Goal: Information Seeking & Learning: Learn about a topic

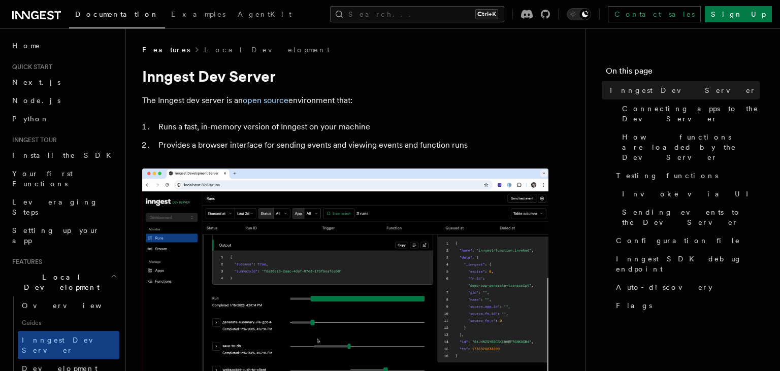
scroll to position [7, 0]
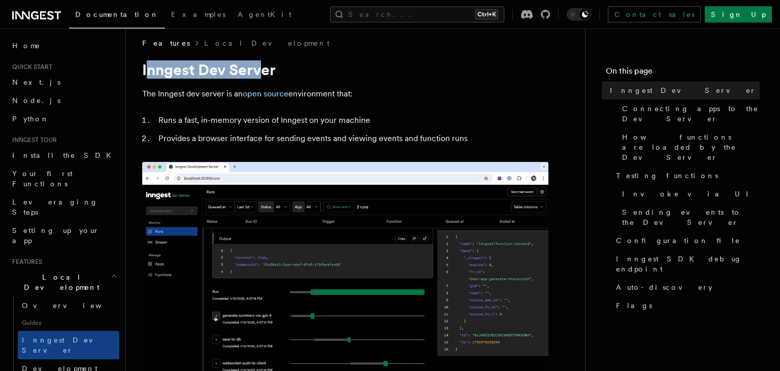
drag, startPoint x: 147, startPoint y: 71, endPoint x: 263, endPoint y: 71, distance: 116.3
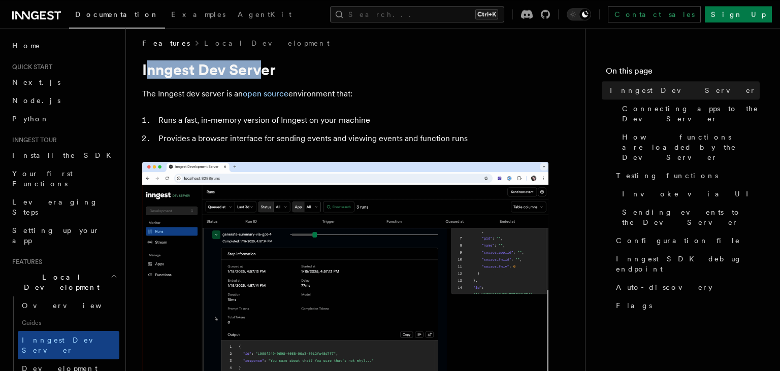
click at [263, 71] on h1 "Inngest Dev Server" at bounding box center [345, 69] width 406 height 18
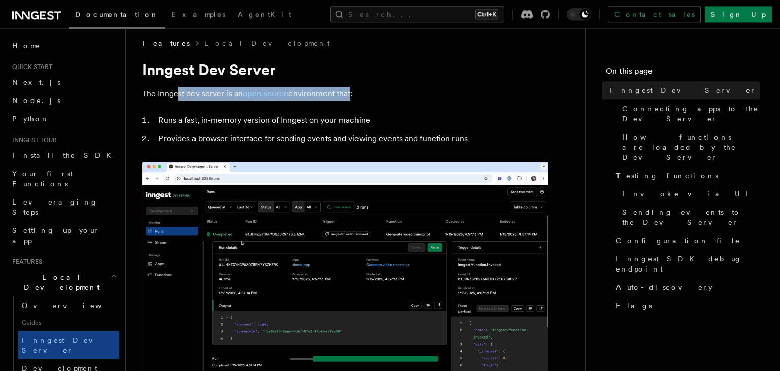
drag, startPoint x: 176, startPoint y: 94, endPoint x: 350, endPoint y: 93, distance: 174.7
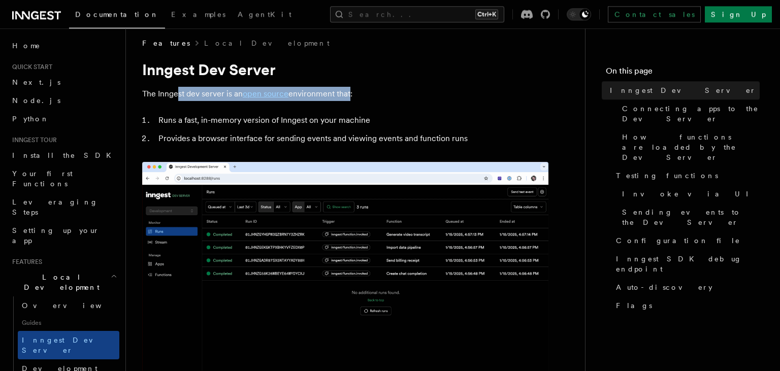
click at [350, 93] on p "The Inngest dev server is an open source environment that:" at bounding box center [345, 94] width 406 height 14
drag, startPoint x: 162, startPoint y: 118, endPoint x: 378, endPoint y: 107, distance: 216.1
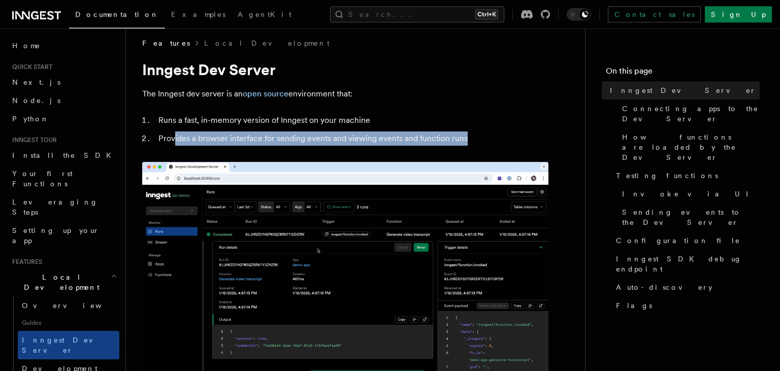
drag, startPoint x: 175, startPoint y: 141, endPoint x: 466, endPoint y: 134, distance: 291.5
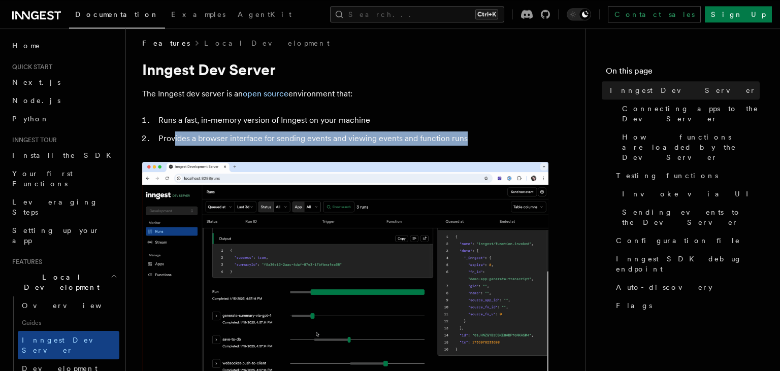
click at [466, 134] on li "Provides a browser interface for sending events and viewing events and function…" at bounding box center [351, 138] width 393 height 14
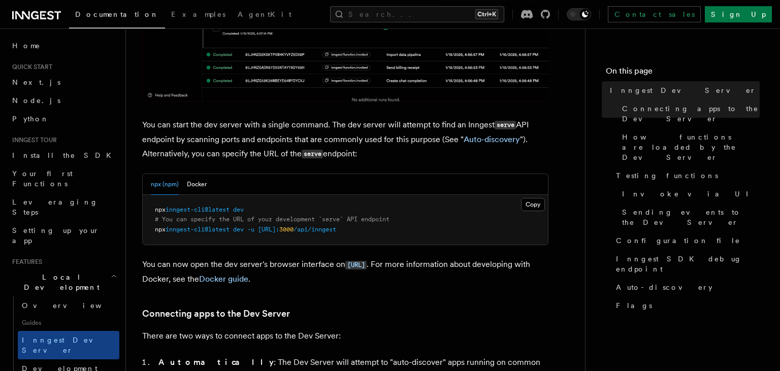
scroll to position [0, 0]
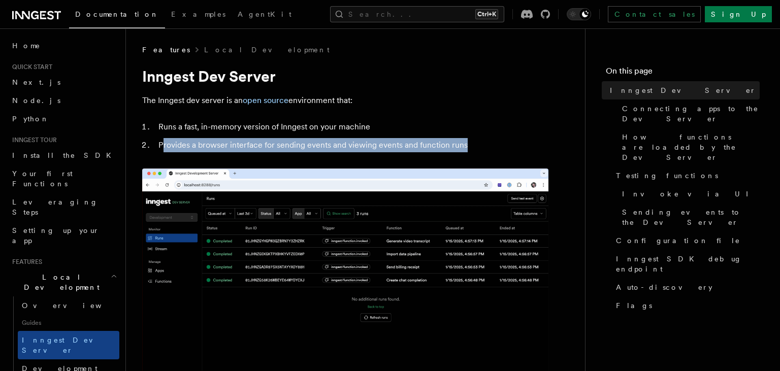
drag, startPoint x: 162, startPoint y: 142, endPoint x: 478, endPoint y: 137, distance: 315.8
click at [478, 137] on ol "Runs a fast, in-memory version of Inngest on your machine Provides a browser in…" at bounding box center [345, 136] width 406 height 32
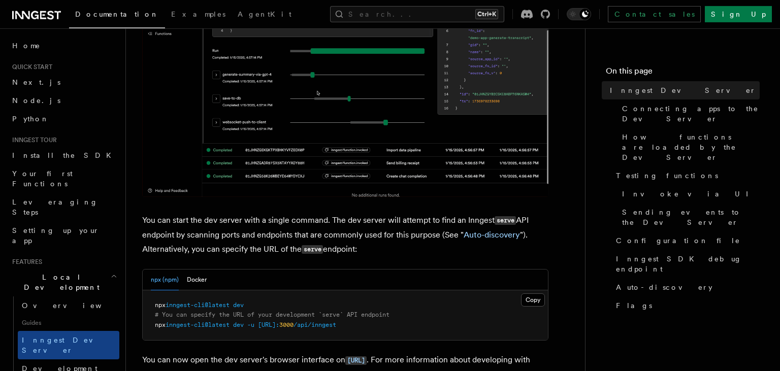
scroll to position [248, 0]
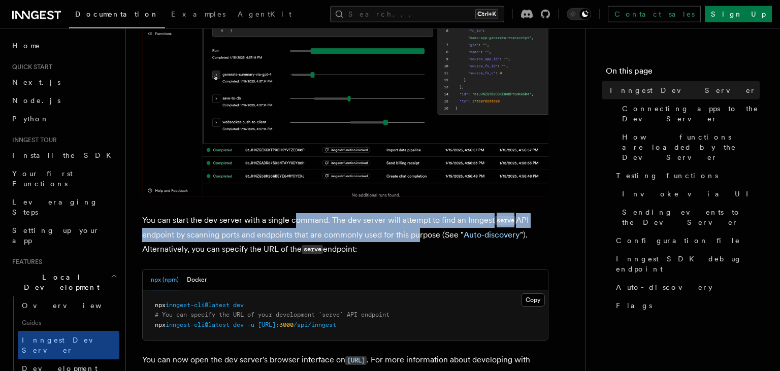
drag, startPoint x: 298, startPoint y: 225, endPoint x: 415, endPoint y: 229, distance: 117.9
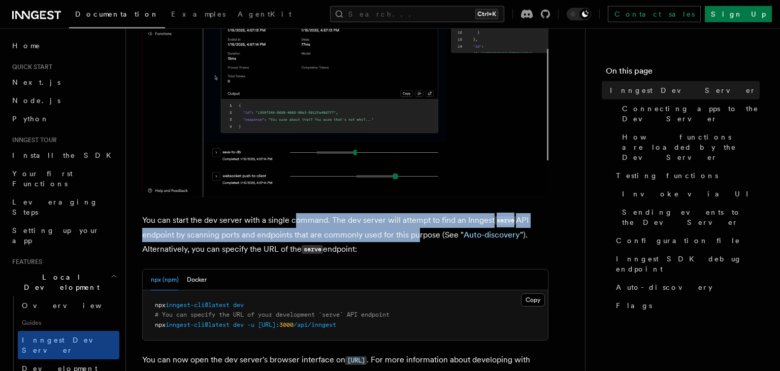
click at [416, 229] on p "You can start the dev server with a single command. The dev server will attempt…" at bounding box center [345, 235] width 406 height 44
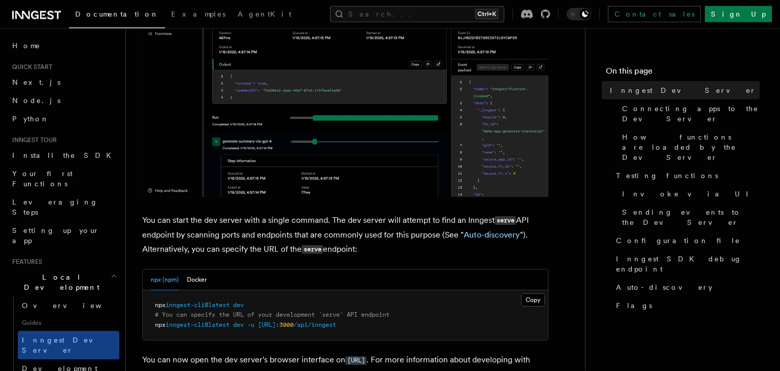
click at [202, 246] on p "You can start the dev server with a single command. The dev server will attempt…" at bounding box center [345, 235] width 406 height 44
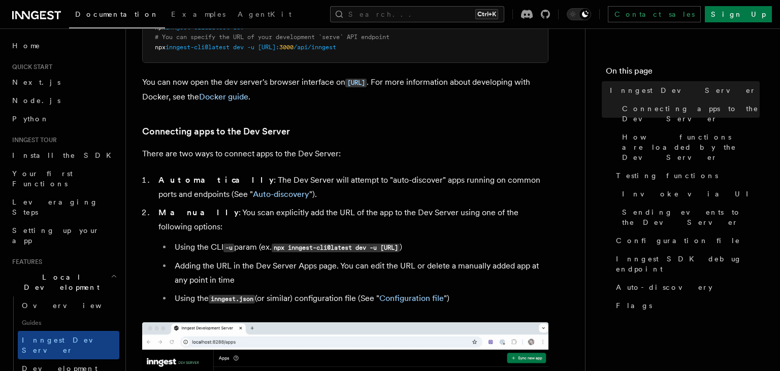
scroll to position [462, 0]
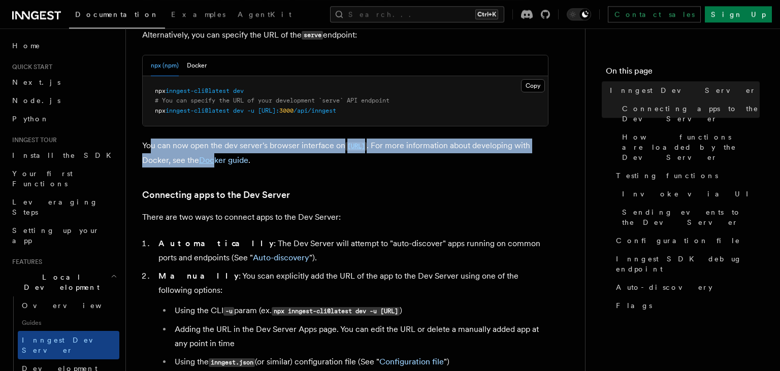
drag, startPoint x: 153, startPoint y: 142, endPoint x: 274, endPoint y: 175, distance: 125.1
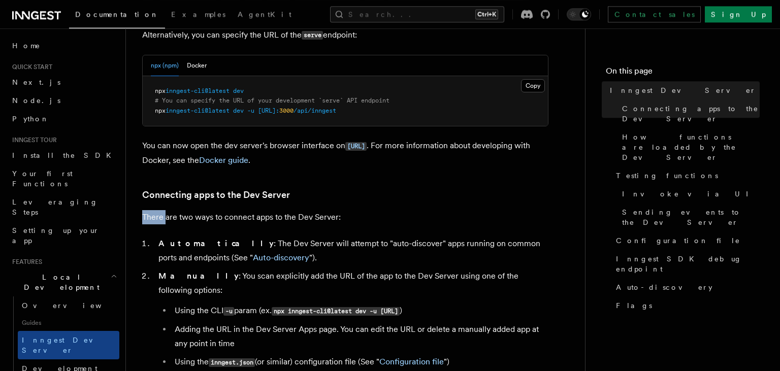
drag, startPoint x: 167, startPoint y: 215, endPoint x: 318, endPoint y: 204, distance: 151.7
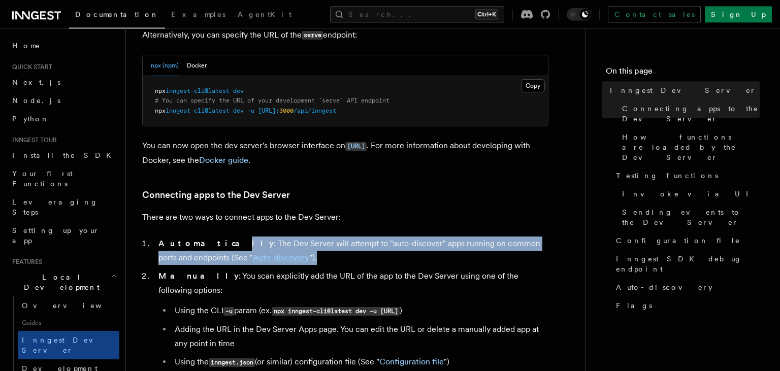
drag, startPoint x: 203, startPoint y: 241, endPoint x: 333, endPoint y: 258, distance: 130.7
click at [333, 258] on li "Automatically : The Dev Server will attempt to "auto-discover" apps running on …" at bounding box center [351, 251] width 393 height 28
click at [333, 257] on li "Automatically : The Dev Server will attempt to "auto-discover" apps running on …" at bounding box center [351, 251] width 393 height 28
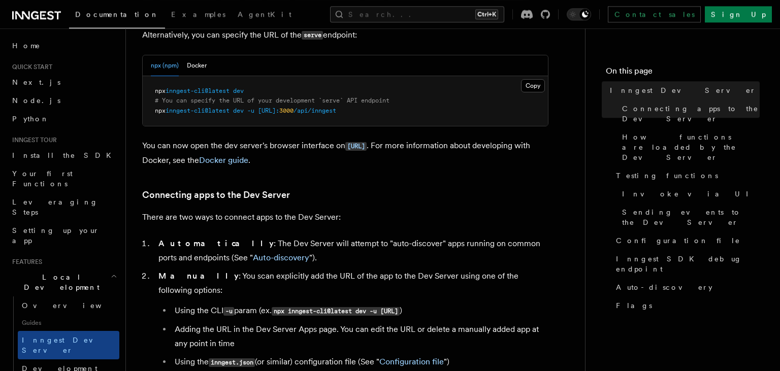
scroll to position [494, 0]
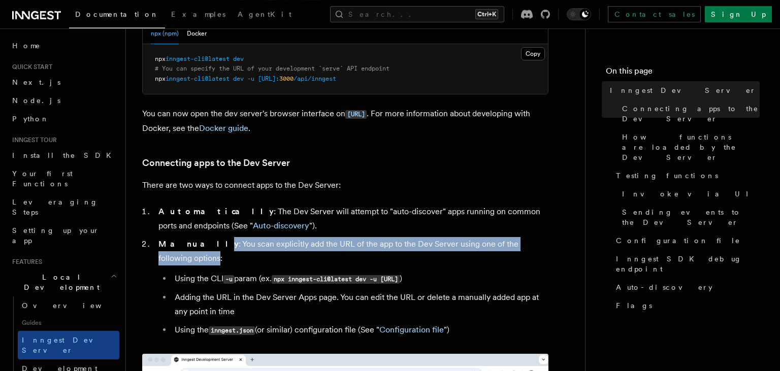
drag, startPoint x: 191, startPoint y: 247, endPoint x: 537, endPoint y: 239, distance: 345.8
click at [537, 239] on li "Manually : You scan explicitly add the URL of the app to the Dev Server using o…" at bounding box center [351, 287] width 393 height 101
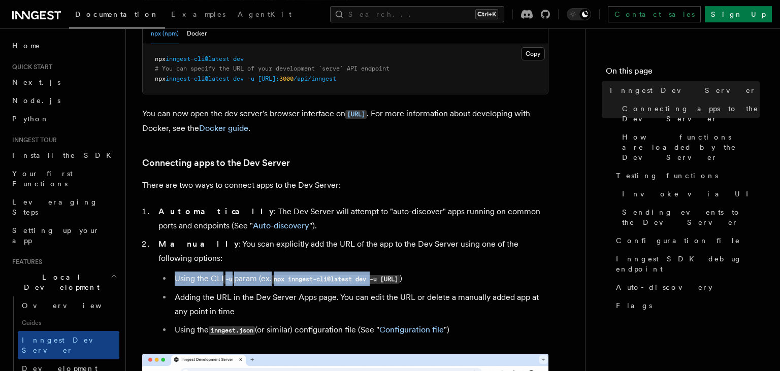
drag, startPoint x: 176, startPoint y: 264, endPoint x: 380, endPoint y: 265, distance: 204.1
click at [380, 272] on li "Using the CLI -u param (ex. npx inngest-cli@latest dev -u [URL] )" at bounding box center [360, 279] width 377 height 15
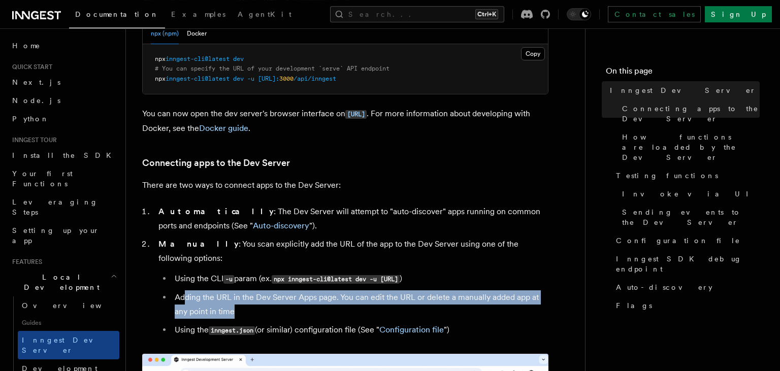
drag, startPoint x: 185, startPoint y: 287, endPoint x: 251, endPoint y: 299, distance: 66.9
click at [251, 298] on li "Adding the URL in the Dev Server Apps page. You can edit the URL or delete a ma…" at bounding box center [360, 304] width 377 height 28
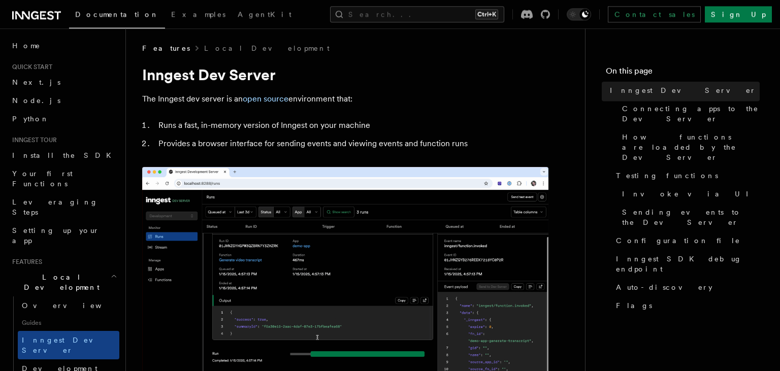
scroll to position [0, 0]
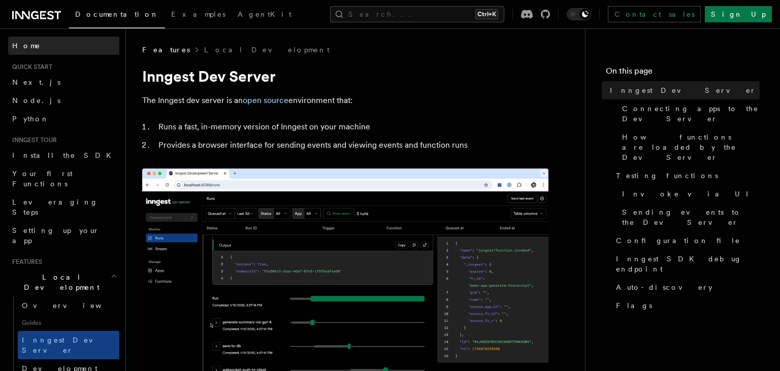
click at [28, 49] on span "Home" at bounding box center [26, 46] width 28 height 10
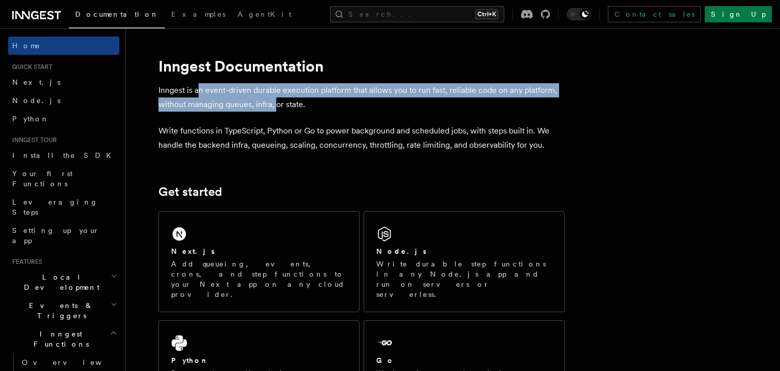
drag, startPoint x: 199, startPoint y: 86, endPoint x: 276, endPoint y: 106, distance: 79.1
click at [276, 106] on p "Inngest is an event-driven durable execution platform that allows you to run fa…" at bounding box center [361, 97] width 406 height 28
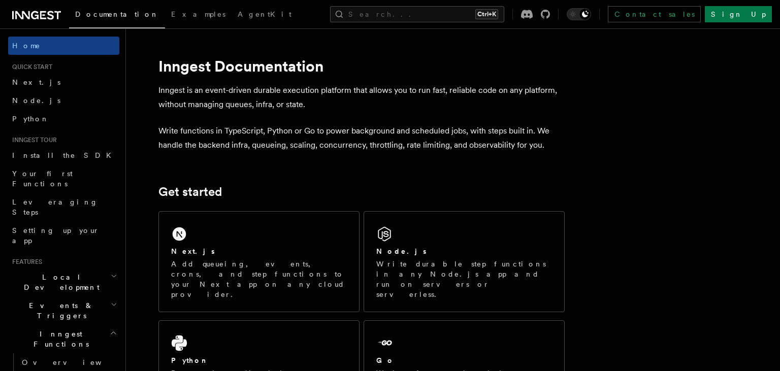
click at [324, 106] on p "Inngest is an event-driven durable execution platform that allows you to run fa…" at bounding box center [361, 97] width 406 height 28
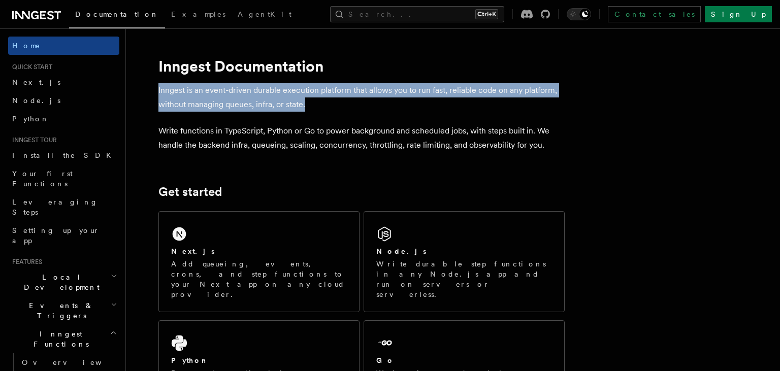
drag, startPoint x: 340, startPoint y: 104, endPoint x: 157, endPoint y: 92, distance: 183.2
click at [359, 94] on p "Inngest is an event-driven durable execution platform that allows you to run fa…" at bounding box center [361, 97] width 406 height 28
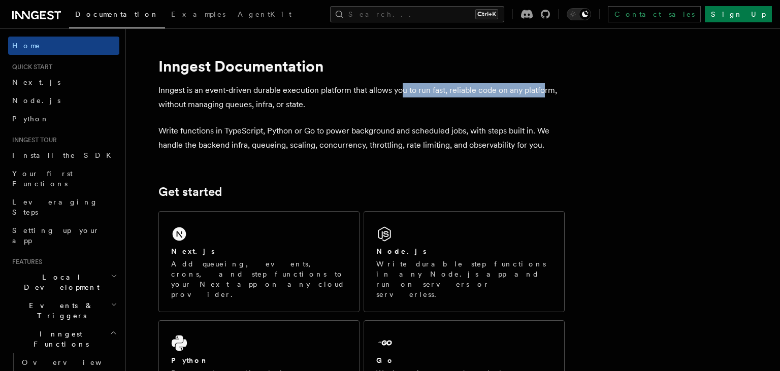
drag, startPoint x: 400, startPoint y: 88, endPoint x: 543, endPoint y: 89, distance: 143.2
click at [543, 89] on p "Inngest is an event-driven durable execution platform that allows you to run fa…" at bounding box center [361, 97] width 406 height 28
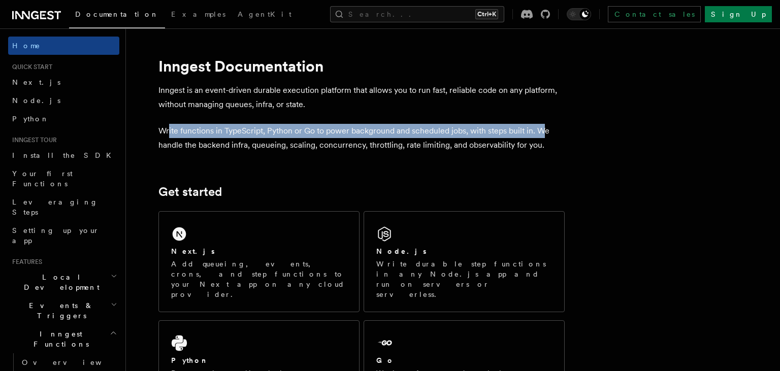
drag, startPoint x: 169, startPoint y: 129, endPoint x: 543, endPoint y: 128, distance: 374.2
click at [543, 128] on p "Write functions in TypeScript, Python or Go to power background and scheduled j…" at bounding box center [361, 138] width 406 height 28
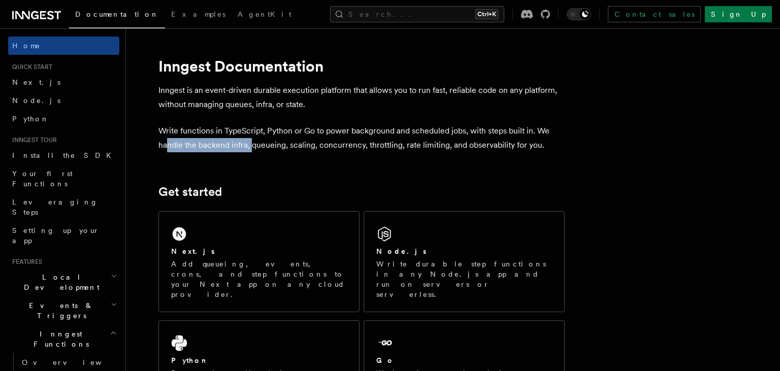
drag, startPoint x: 167, startPoint y: 144, endPoint x: 251, endPoint y: 147, distance: 83.8
click at [251, 147] on p "Write functions in TypeScript, Python or Go to power background and scheduled j…" at bounding box center [361, 138] width 406 height 28
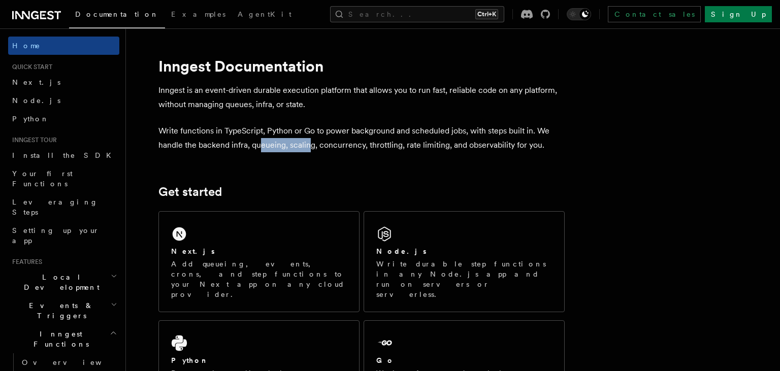
drag, startPoint x: 261, startPoint y: 147, endPoint x: 309, endPoint y: 147, distance: 47.7
click at [309, 147] on p "Write functions in TypeScript, Python or Go to power background and scheduled j…" at bounding box center [361, 138] width 406 height 28
drag, startPoint x: 324, startPoint y: 145, endPoint x: 356, endPoint y: 148, distance: 32.6
click at [356, 148] on p "Write functions in TypeScript, Python or Go to power background and scheduled j…" at bounding box center [361, 138] width 406 height 28
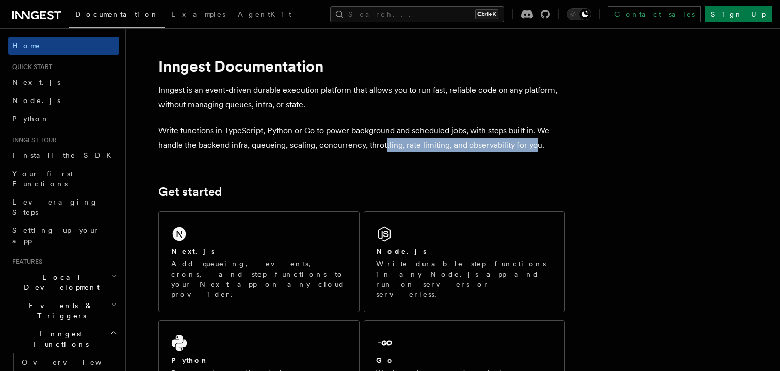
drag, startPoint x: 385, startPoint y: 142, endPoint x: 535, endPoint y: 153, distance: 150.2
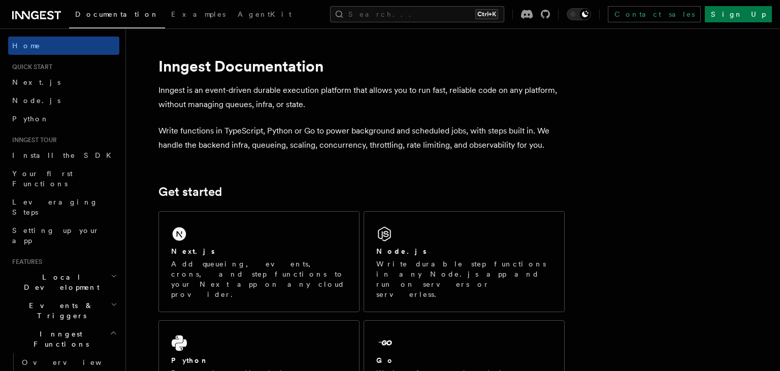
click at [546, 141] on p "Write functions in TypeScript, Python or Go to power background and scheduled j…" at bounding box center [361, 138] width 406 height 28
